Goal: Information Seeking & Learning: Check status

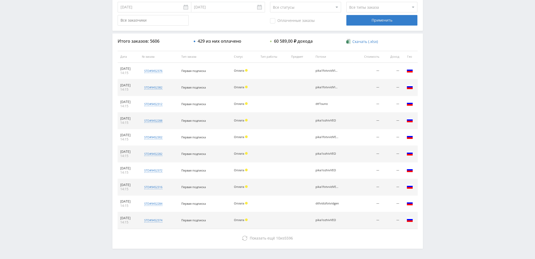
scroll to position [182, 0]
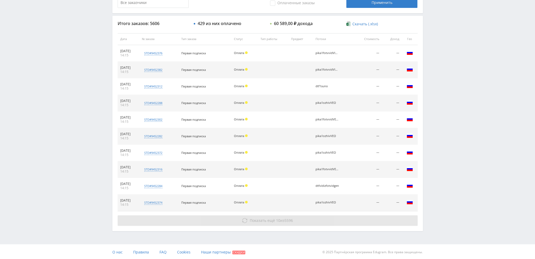
click at [253, 219] on span "Показать ещё" at bounding box center [262, 220] width 25 height 5
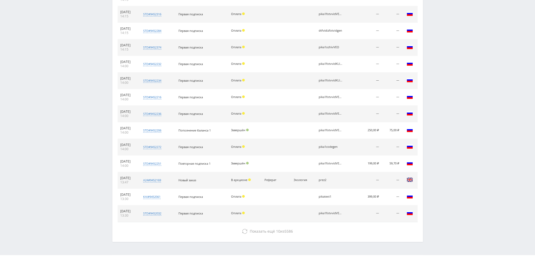
scroll to position [348, 0]
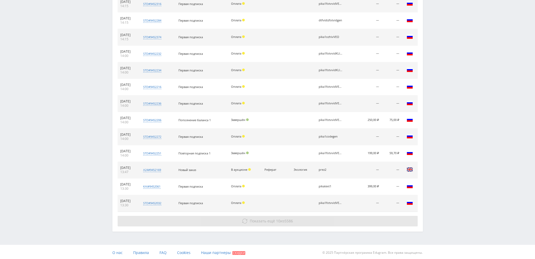
click at [276, 219] on span "10" at bounding box center [278, 220] width 4 height 5
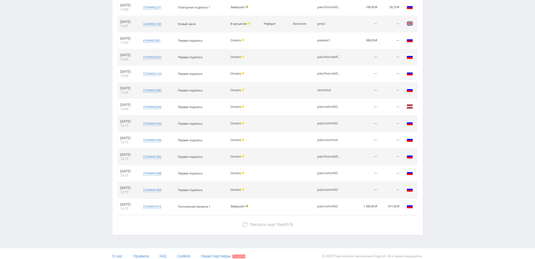
scroll to position [497, 0]
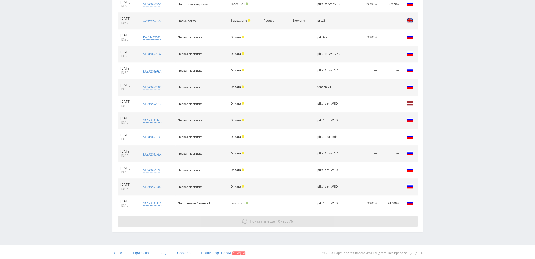
click at [309, 221] on button "Показать ещё 10 из 5576" at bounding box center [268, 221] width 300 height 11
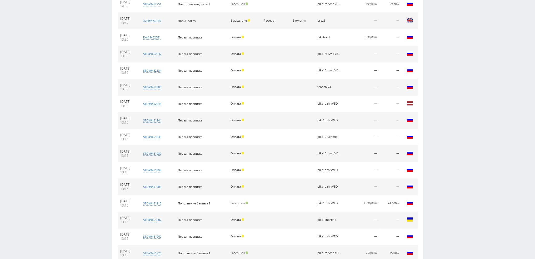
scroll to position [612, 0]
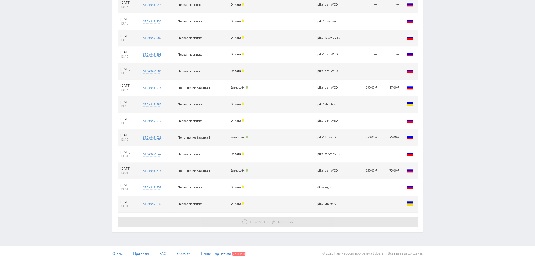
click at [306, 220] on button "Показать ещё 10 из 5566" at bounding box center [268, 221] width 300 height 11
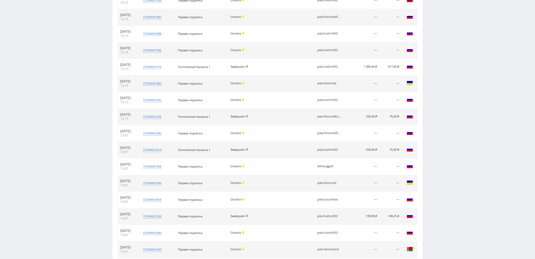
scroll to position [728, 0]
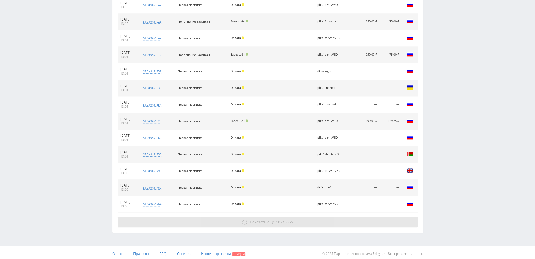
click at [286, 220] on span "5556" at bounding box center [289, 221] width 8 height 5
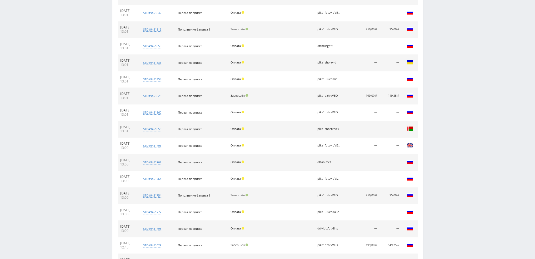
scroll to position [844, 0]
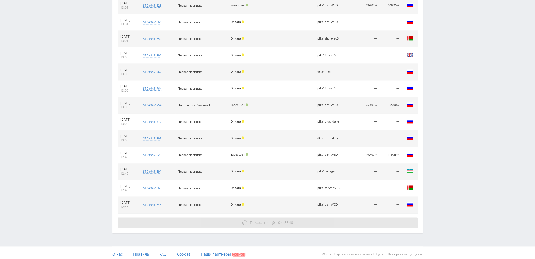
click at [282, 223] on button "Показать ещё 10 из 5546" at bounding box center [268, 222] width 300 height 11
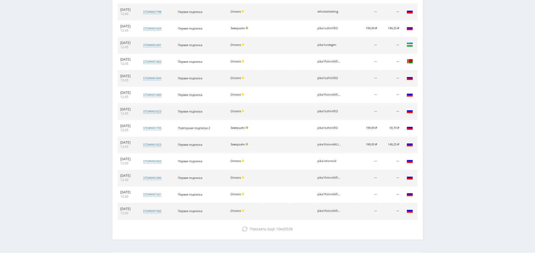
scroll to position [976, 0]
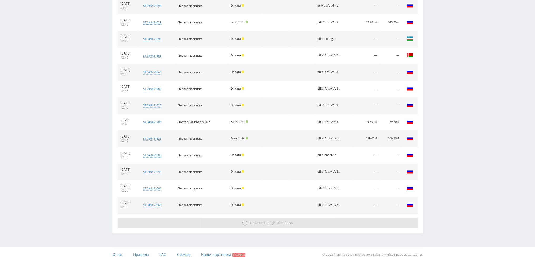
click at [285, 221] on span "5536" at bounding box center [289, 222] width 8 height 5
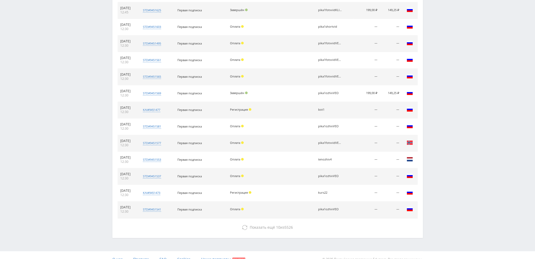
scroll to position [1108, 0]
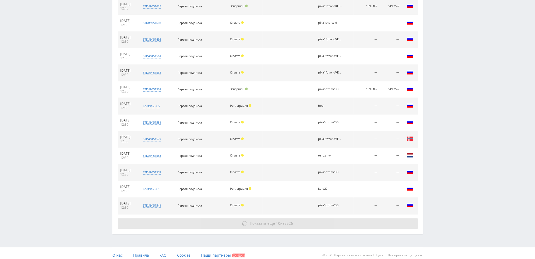
click at [347, 218] on button "Показать ещё 10 из 5526" at bounding box center [268, 223] width 300 height 11
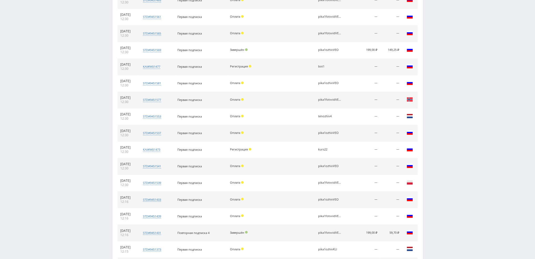
scroll to position [1224, 0]
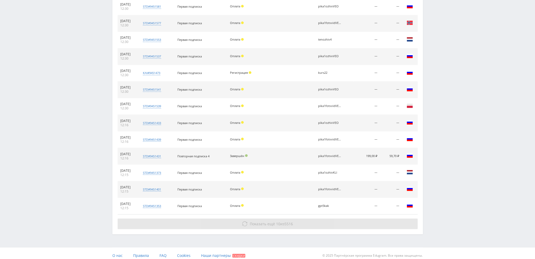
click at [359, 222] on button "Показать ещё 10 из 5516" at bounding box center [268, 223] width 300 height 11
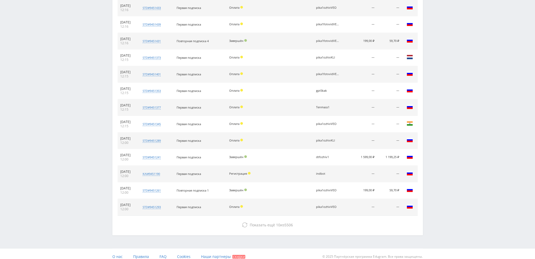
scroll to position [1340, 0]
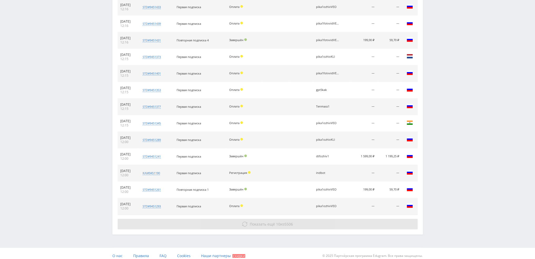
click at [352, 219] on button "Показать ещё 10 из 5506" at bounding box center [268, 224] width 300 height 11
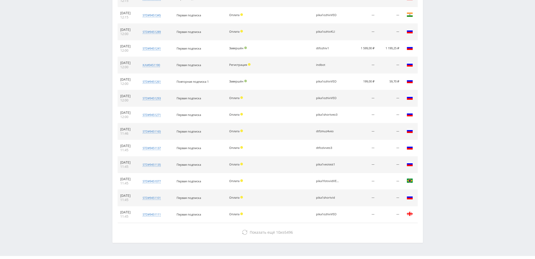
scroll to position [1456, 0]
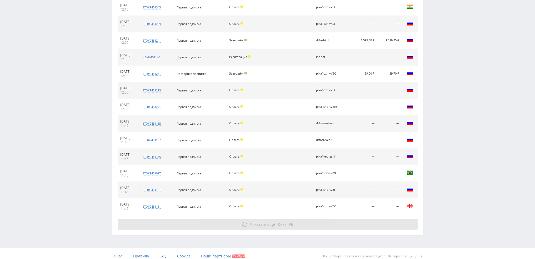
click at [351, 219] on button "Показать ещё 10 из 5496" at bounding box center [268, 224] width 300 height 11
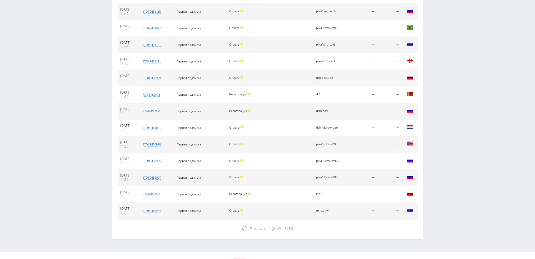
scroll to position [1605, 0]
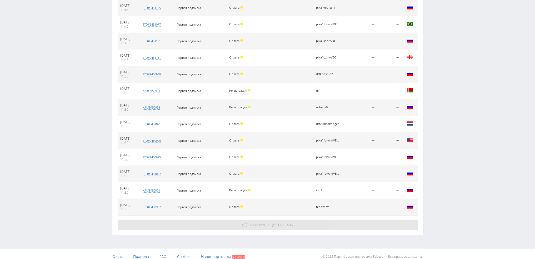
click at [324, 220] on button "Показать ещё 10 из 5486" at bounding box center [268, 225] width 300 height 11
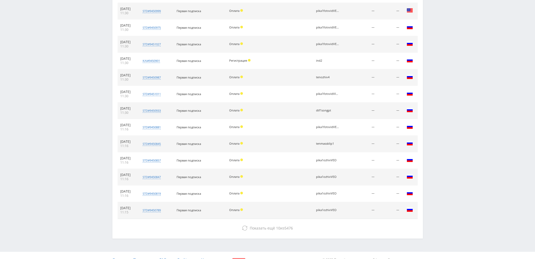
scroll to position [1737, 0]
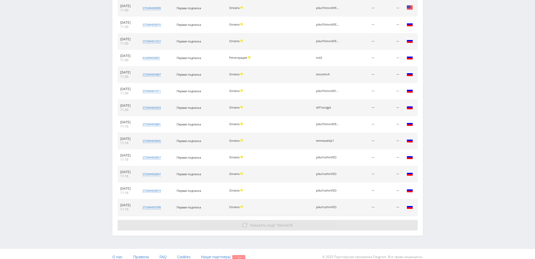
click at [303, 220] on button "Показать ещё 10 из 5476" at bounding box center [268, 225] width 300 height 11
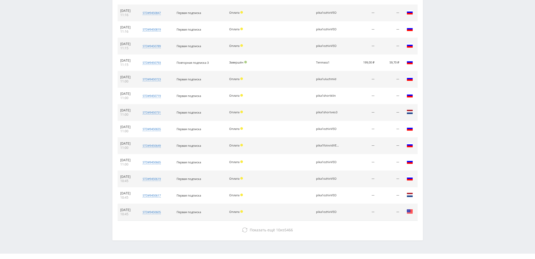
scroll to position [1902, 0]
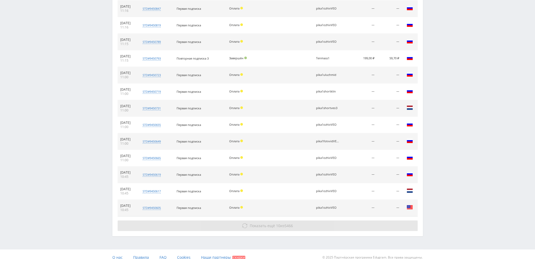
click at [295, 221] on button "Показать ещё 10 из 5466" at bounding box center [268, 225] width 300 height 11
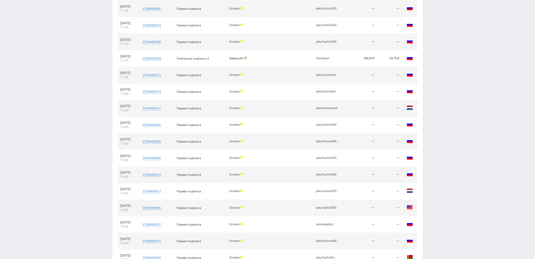
scroll to position [2051, 0]
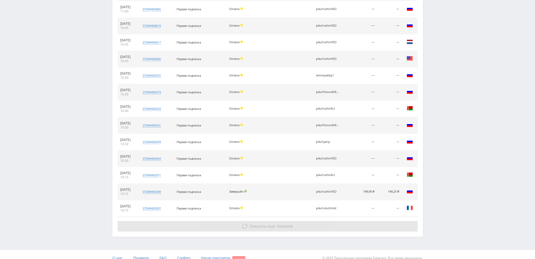
click at [311, 221] on button "Показать ещё 10 из 5456" at bounding box center [268, 226] width 300 height 11
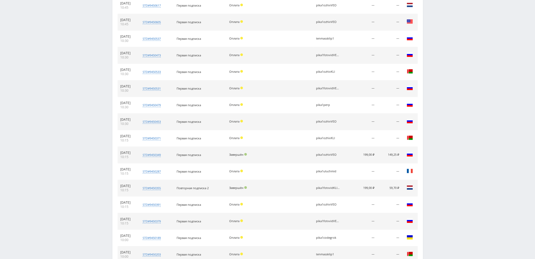
scroll to position [2184, 0]
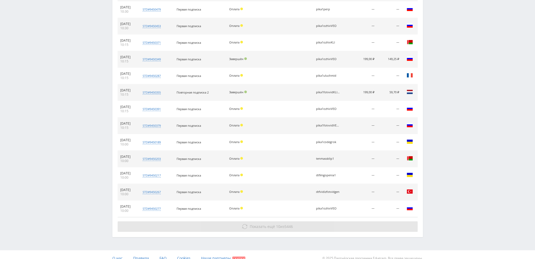
click at [286, 224] on span "5446" at bounding box center [289, 226] width 8 height 5
click at [299, 221] on button "Показать ещё 10 из 5446" at bounding box center [268, 226] width 300 height 11
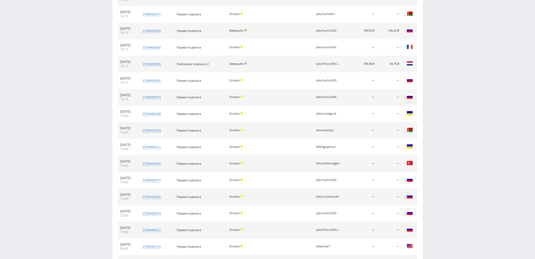
scroll to position [2283, 0]
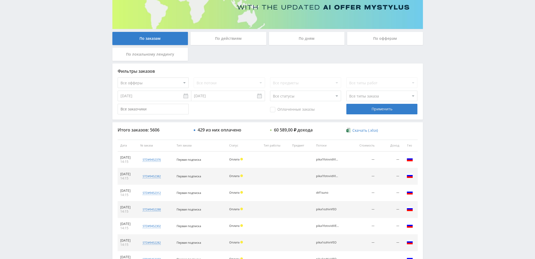
scroll to position [0, 0]
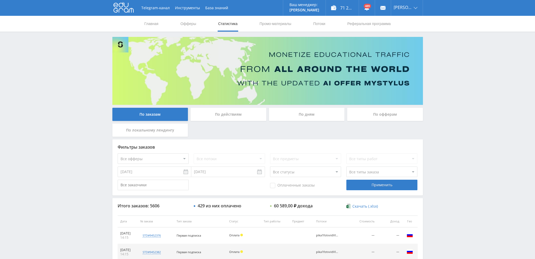
click at [293, 117] on div "По дням" at bounding box center [307, 114] width 76 height 13
click at [0, 0] on input "По дням" at bounding box center [0, 0] width 0 height 0
